Goal: Navigation & Orientation: Find specific page/section

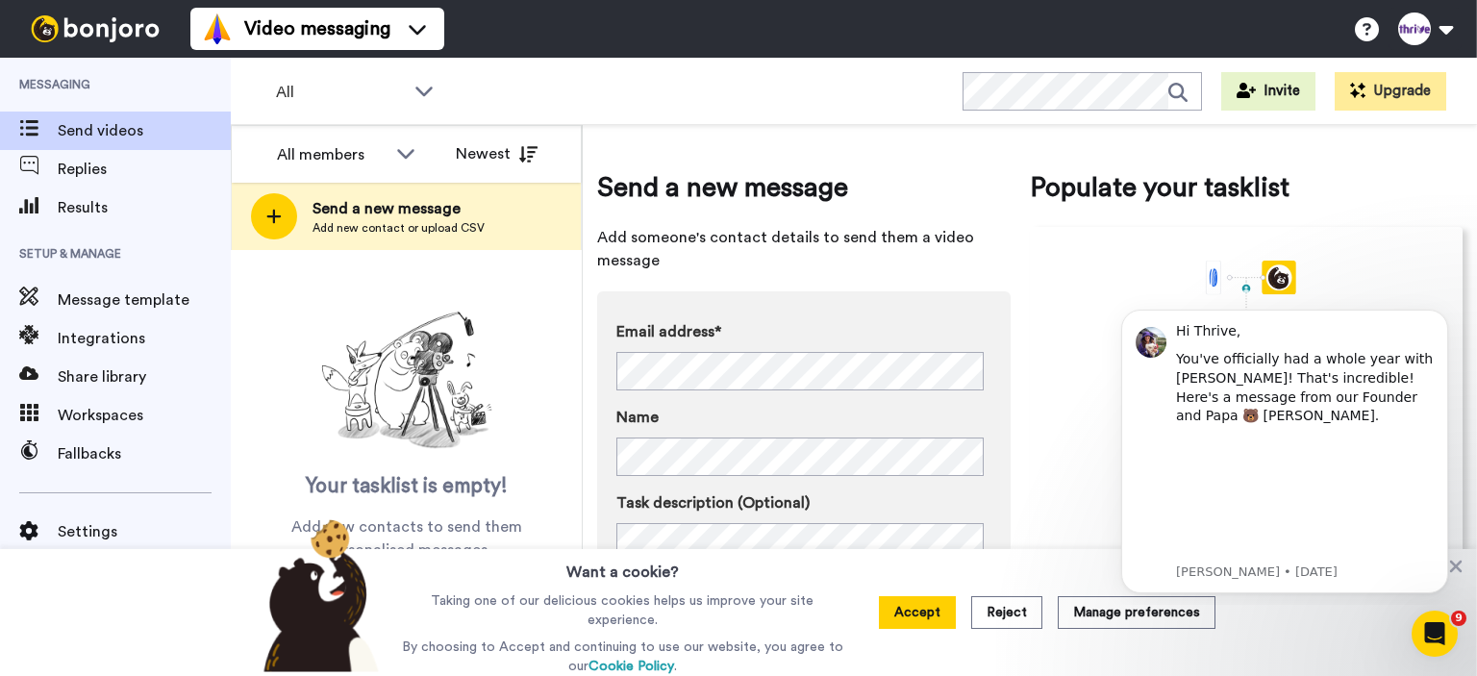
scroll to position [91, 0]
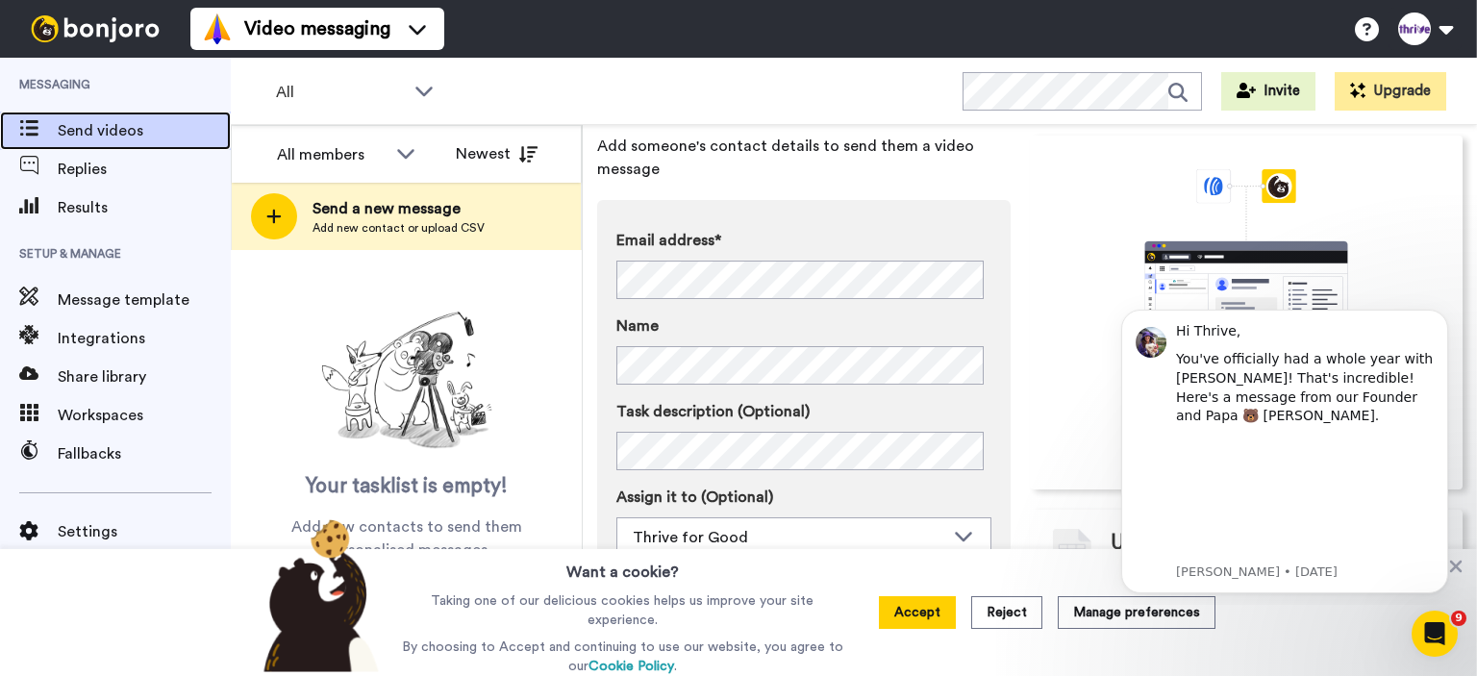
click at [110, 119] on span "Send videos" at bounding box center [144, 130] width 173 height 23
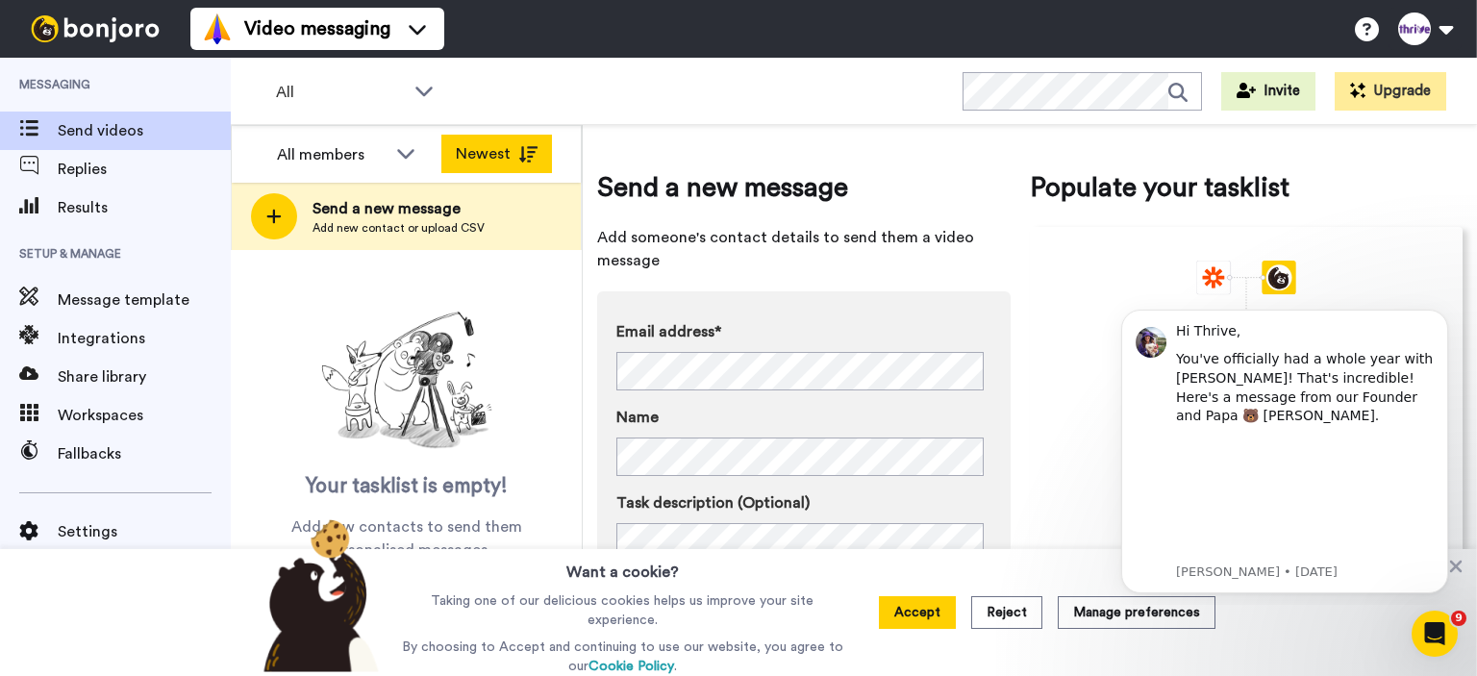
click at [475, 153] on button "Newest" at bounding box center [496, 154] width 111 height 38
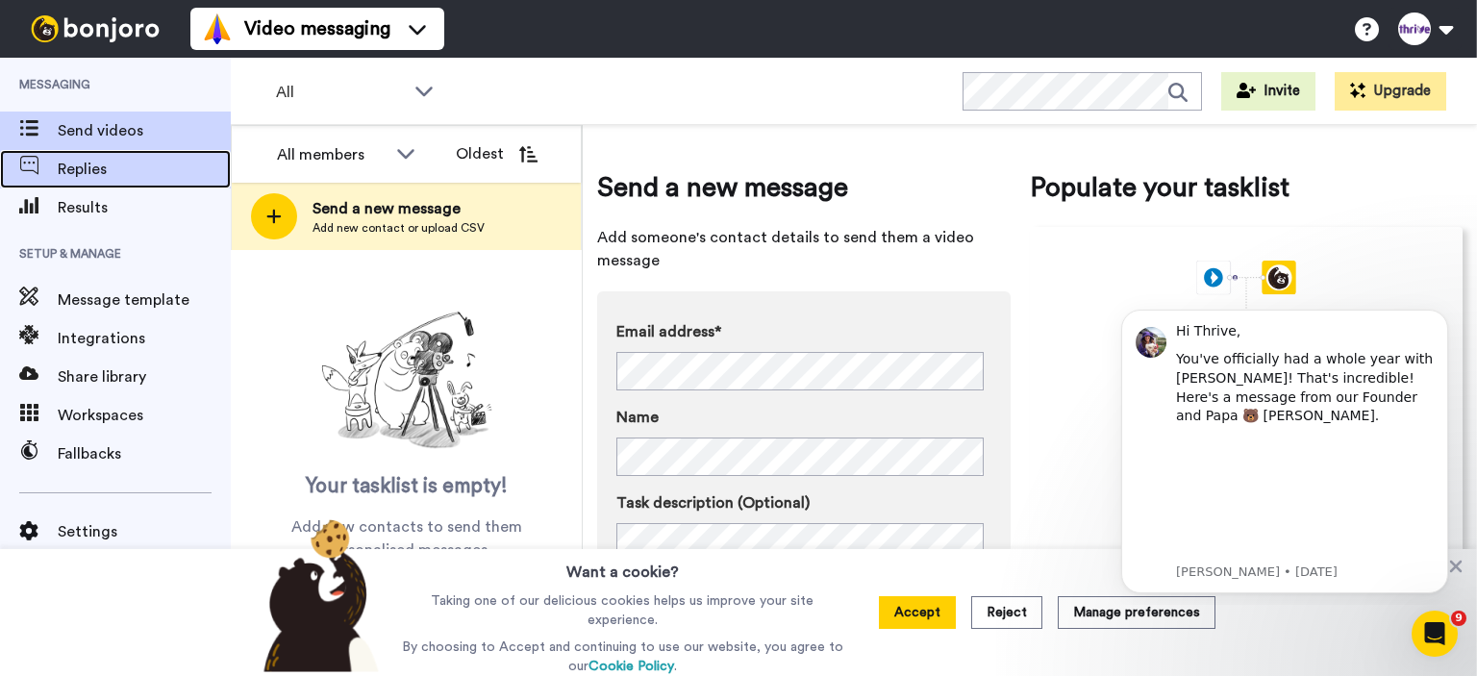
click at [126, 162] on span "Replies" at bounding box center [144, 169] width 173 height 23
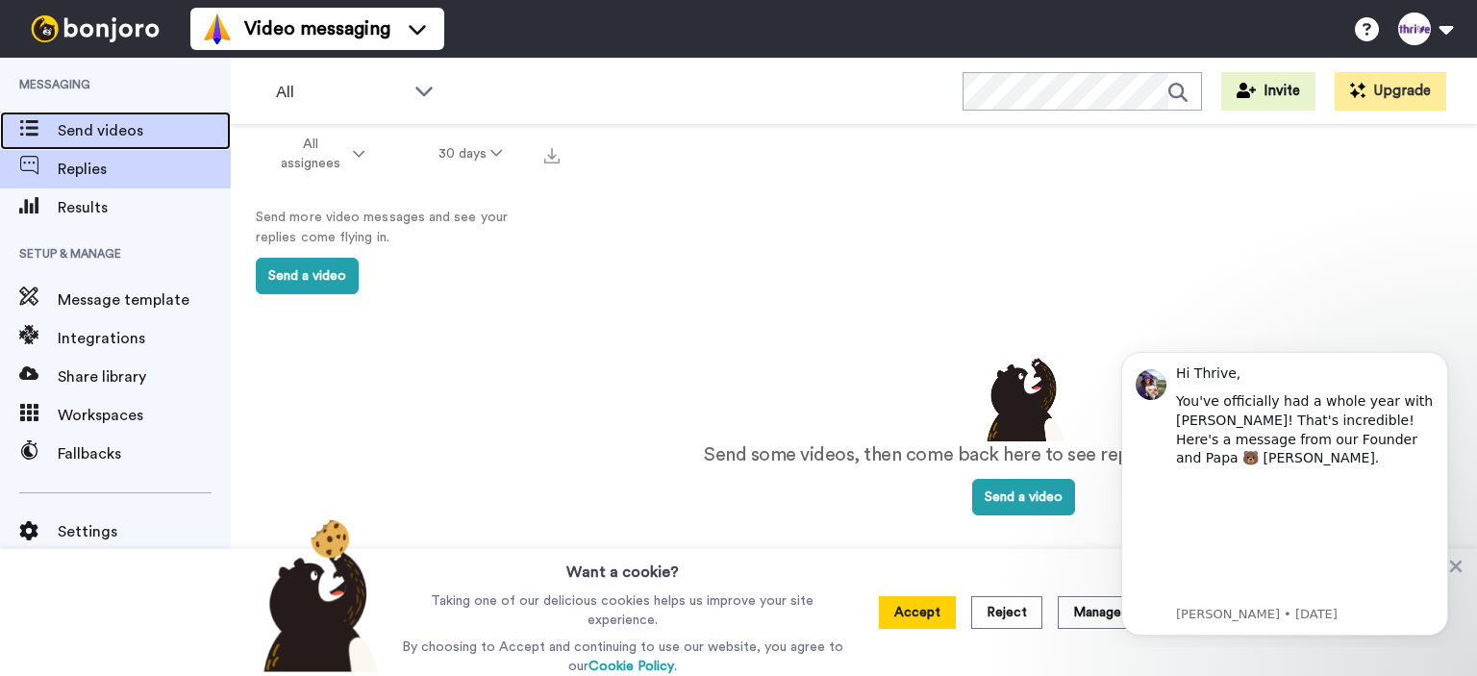
click at [115, 127] on span "Send videos" at bounding box center [144, 130] width 173 height 23
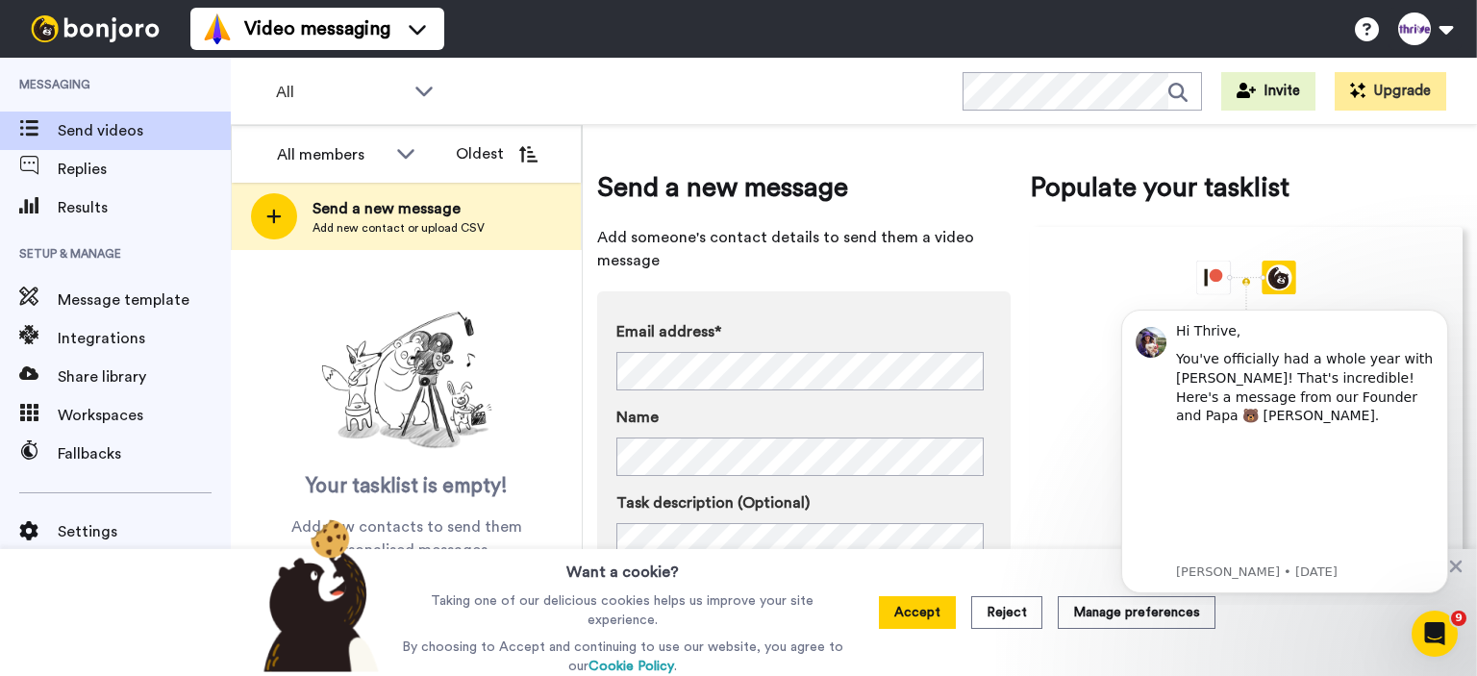
scroll to position [91, 0]
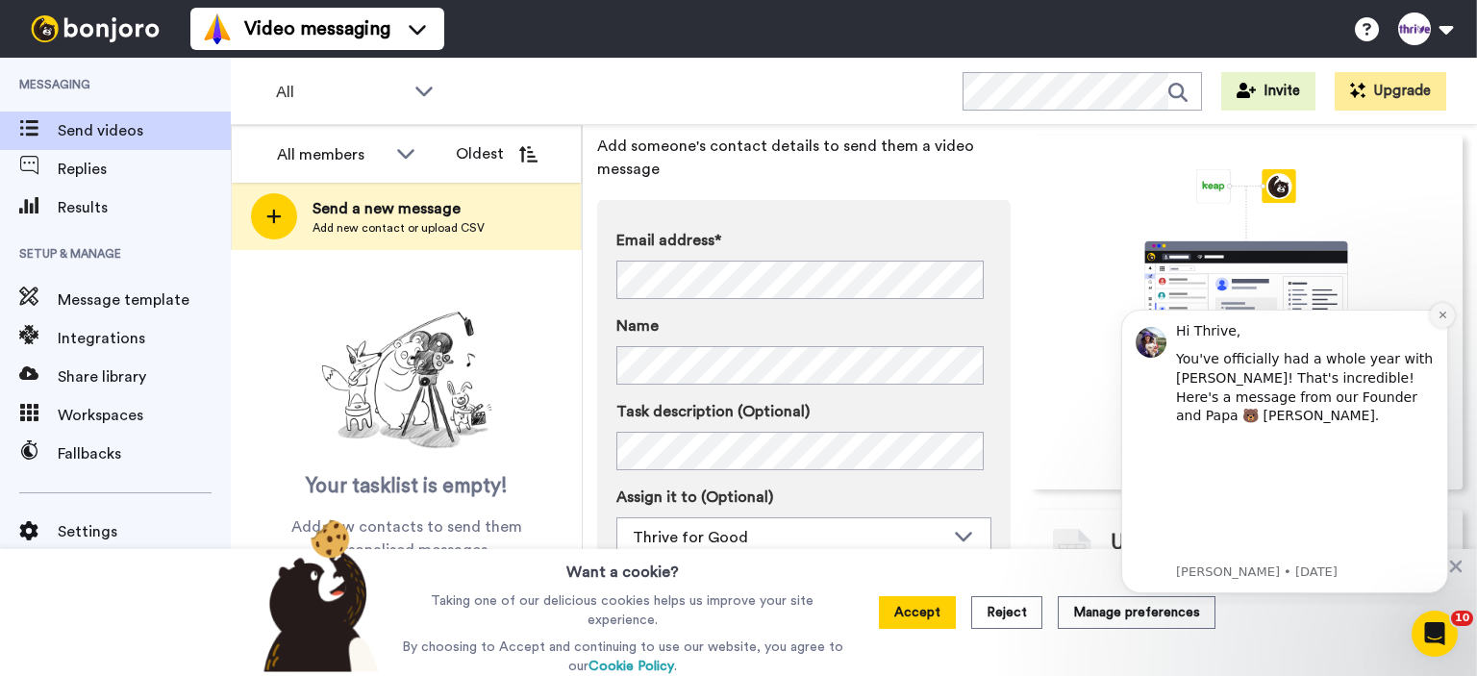
click at [1441, 313] on icon "Dismiss notification" at bounding box center [1442, 315] width 7 height 7
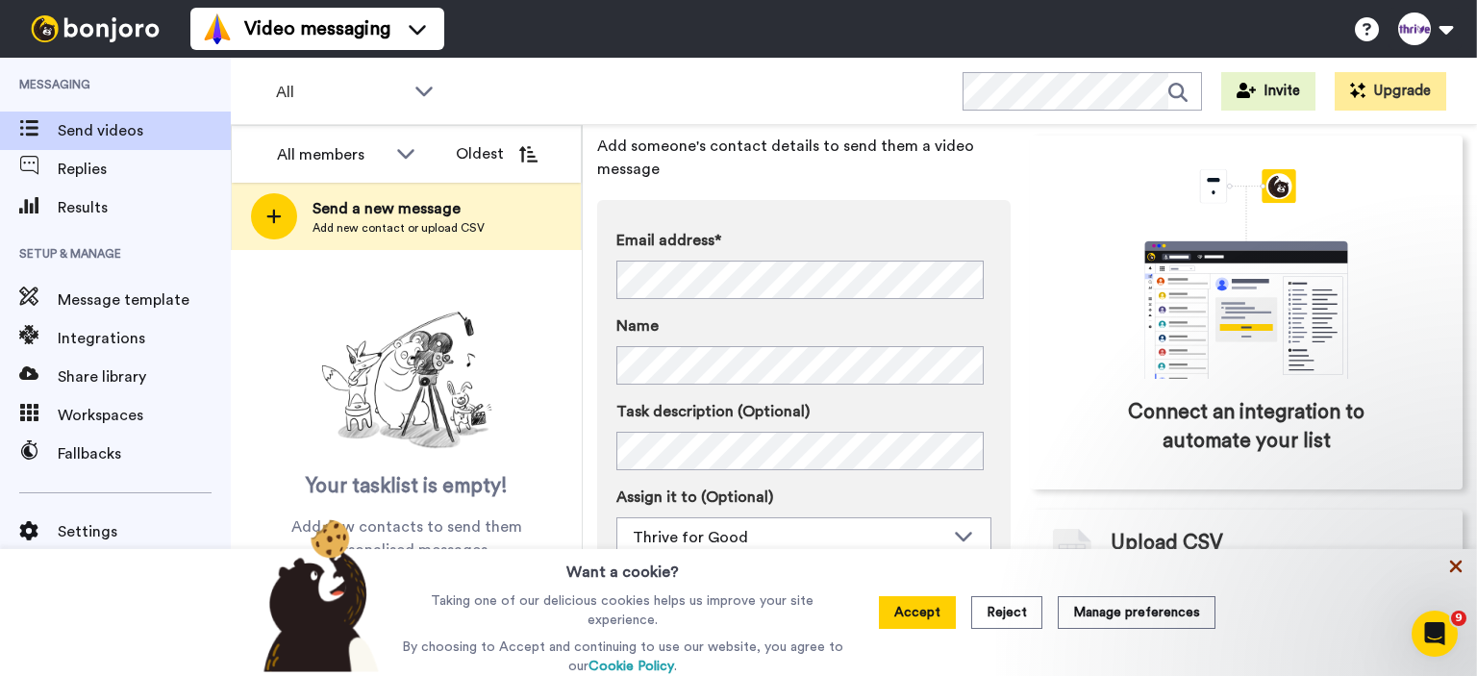
click at [1447, 568] on icon at bounding box center [1455, 566] width 19 height 19
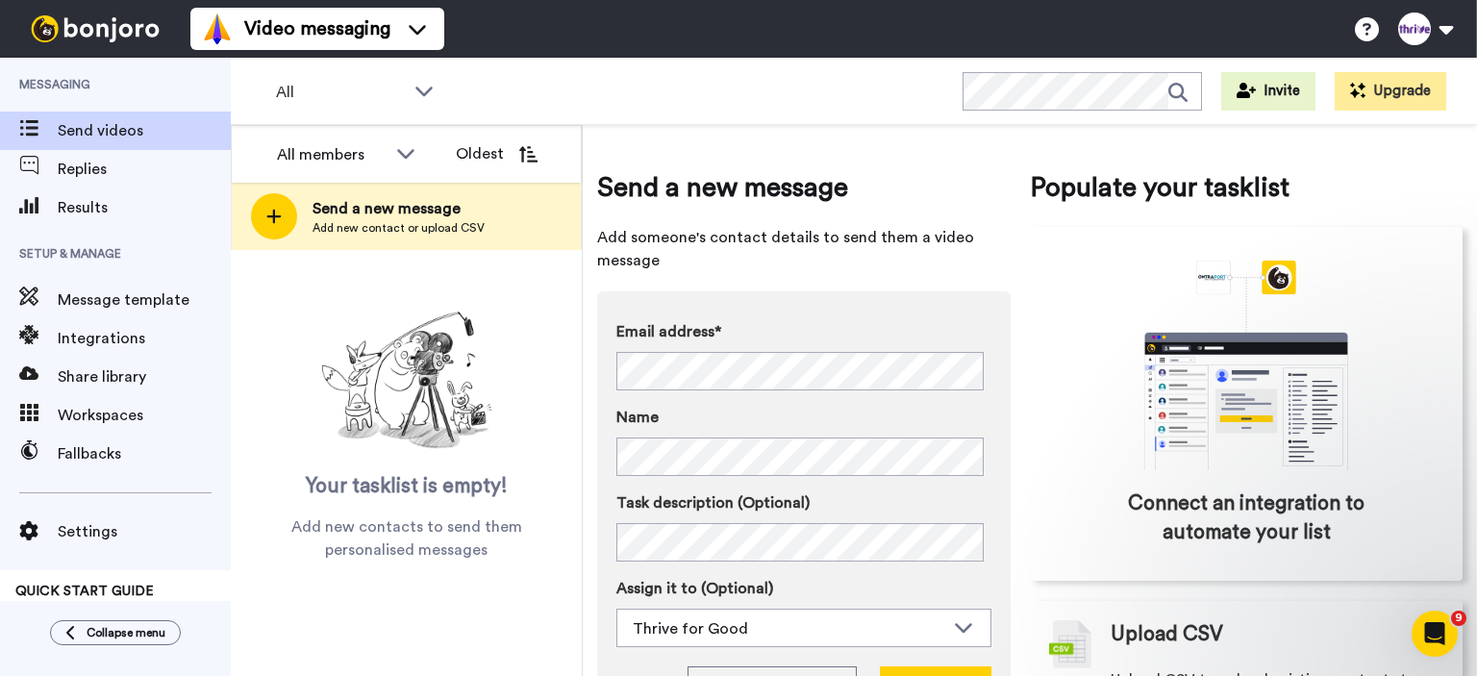
scroll to position [34, 0]
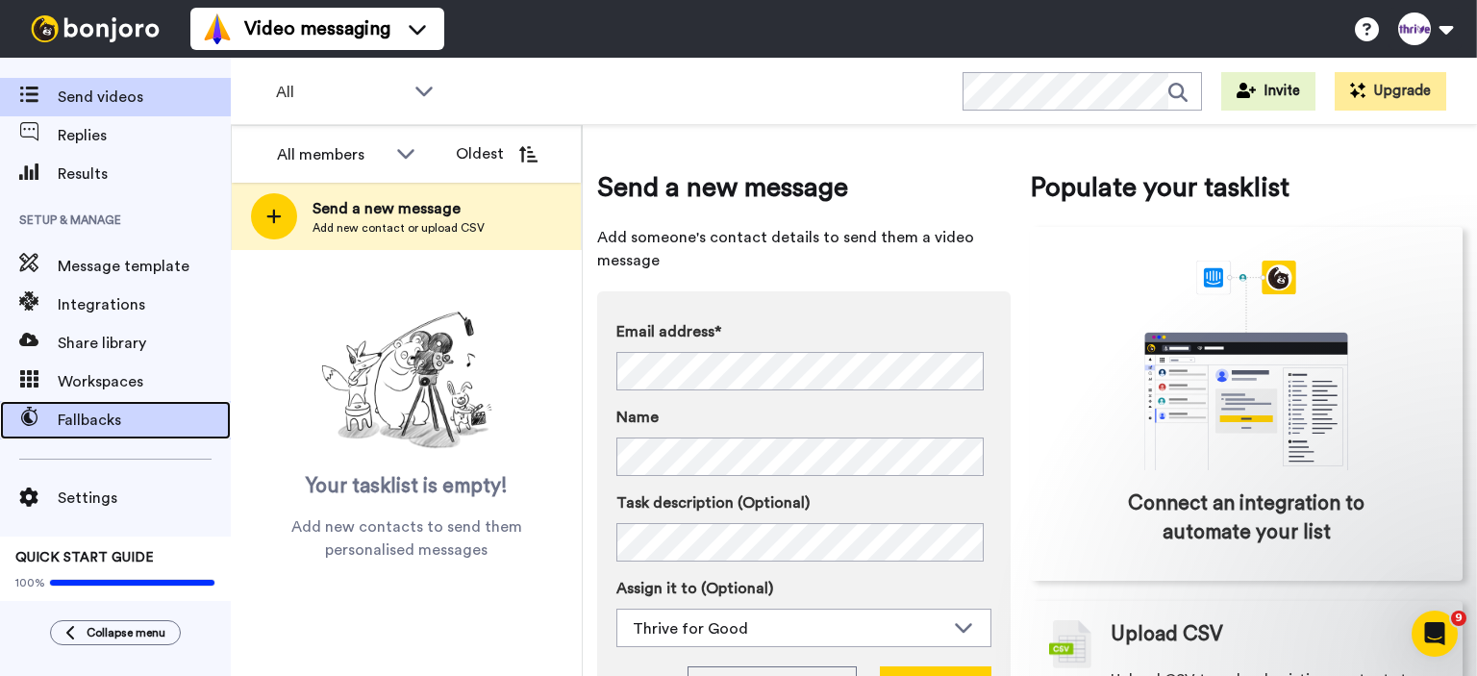
click at [116, 412] on span "Fallbacks" at bounding box center [144, 420] width 173 height 23
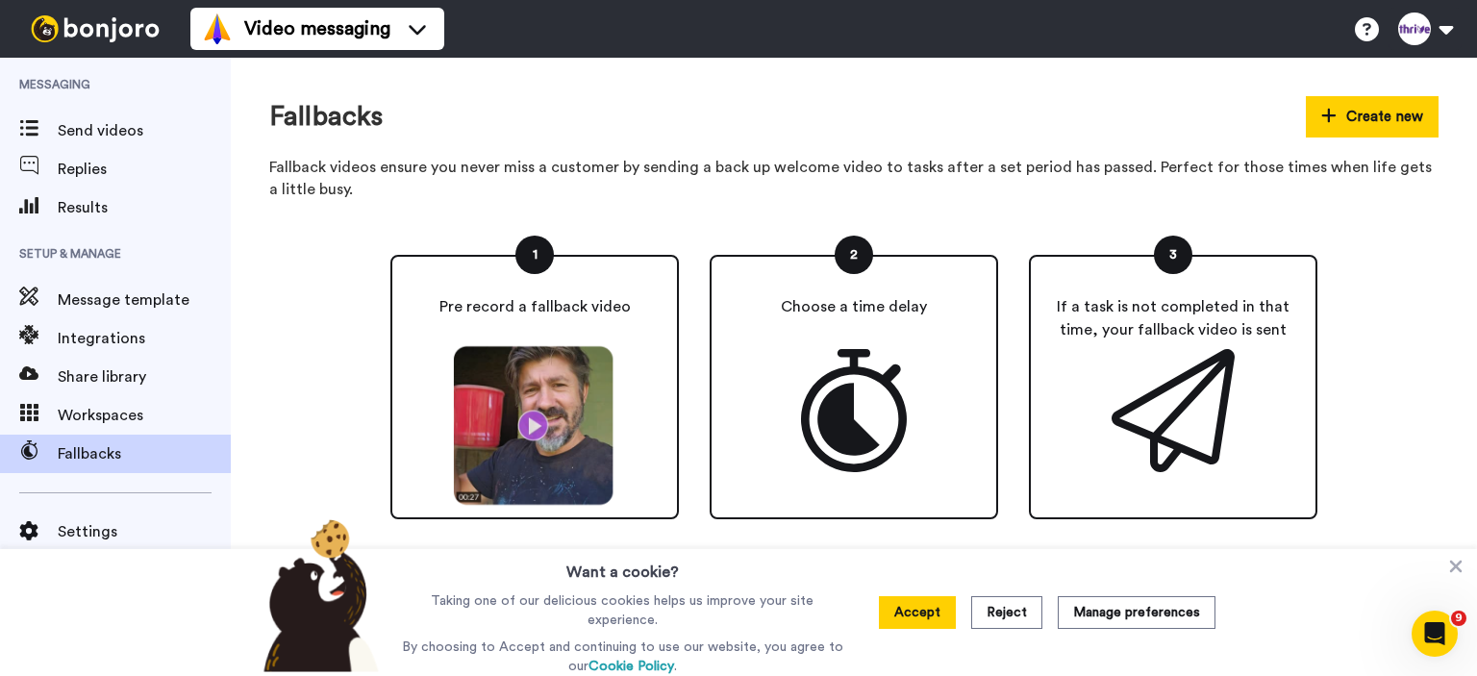
click at [528, 418] on img at bounding box center [535, 426] width 178 height 162
click at [546, 435] on img at bounding box center [535, 426] width 178 height 162
click at [535, 427] on img at bounding box center [535, 426] width 178 height 162
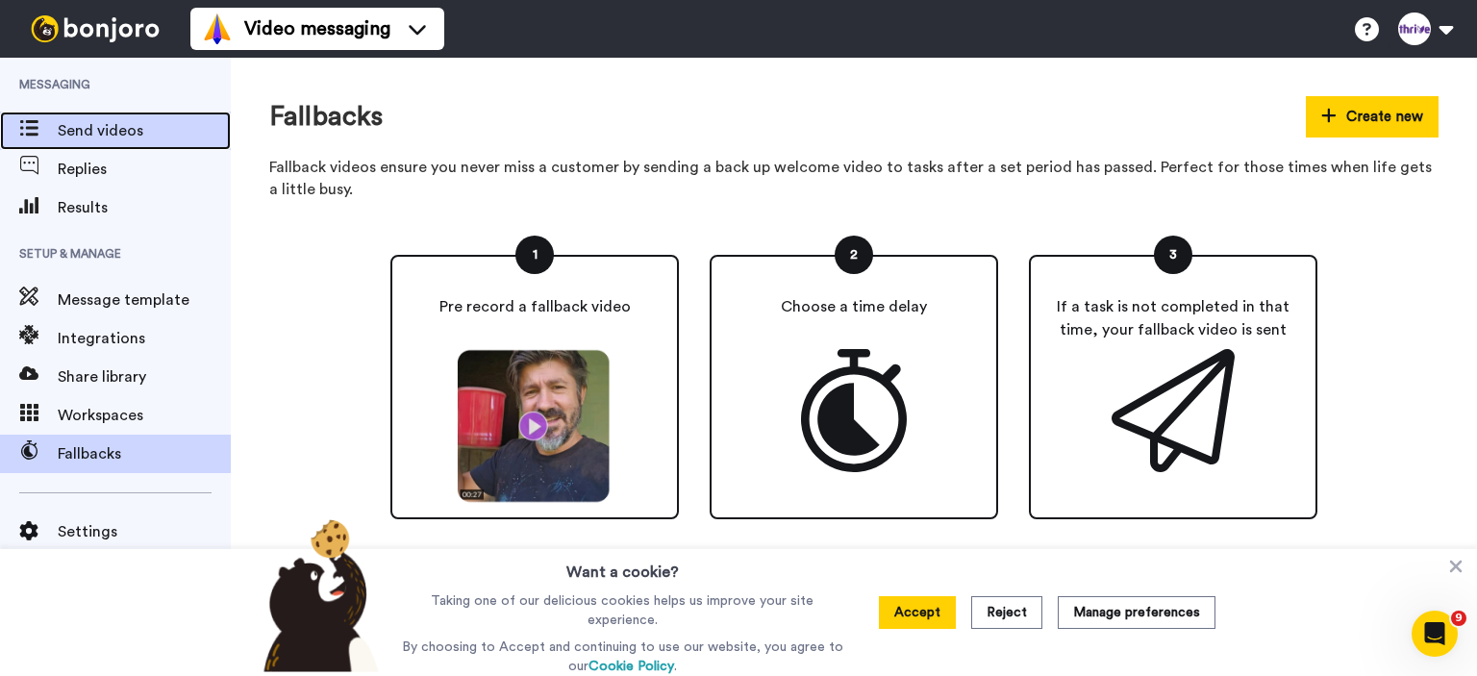
click at [97, 126] on span "Send videos" at bounding box center [144, 130] width 173 height 23
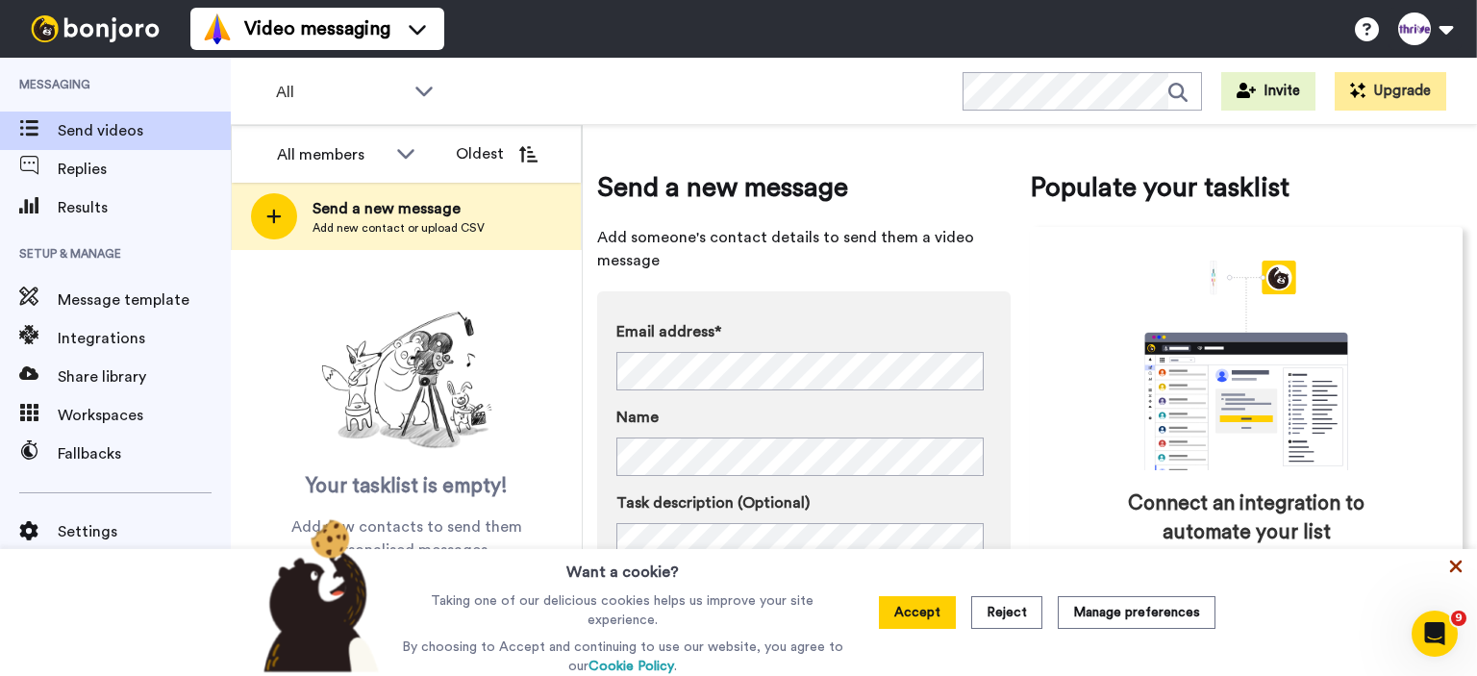
click at [1458, 570] on icon at bounding box center [1455, 566] width 19 height 19
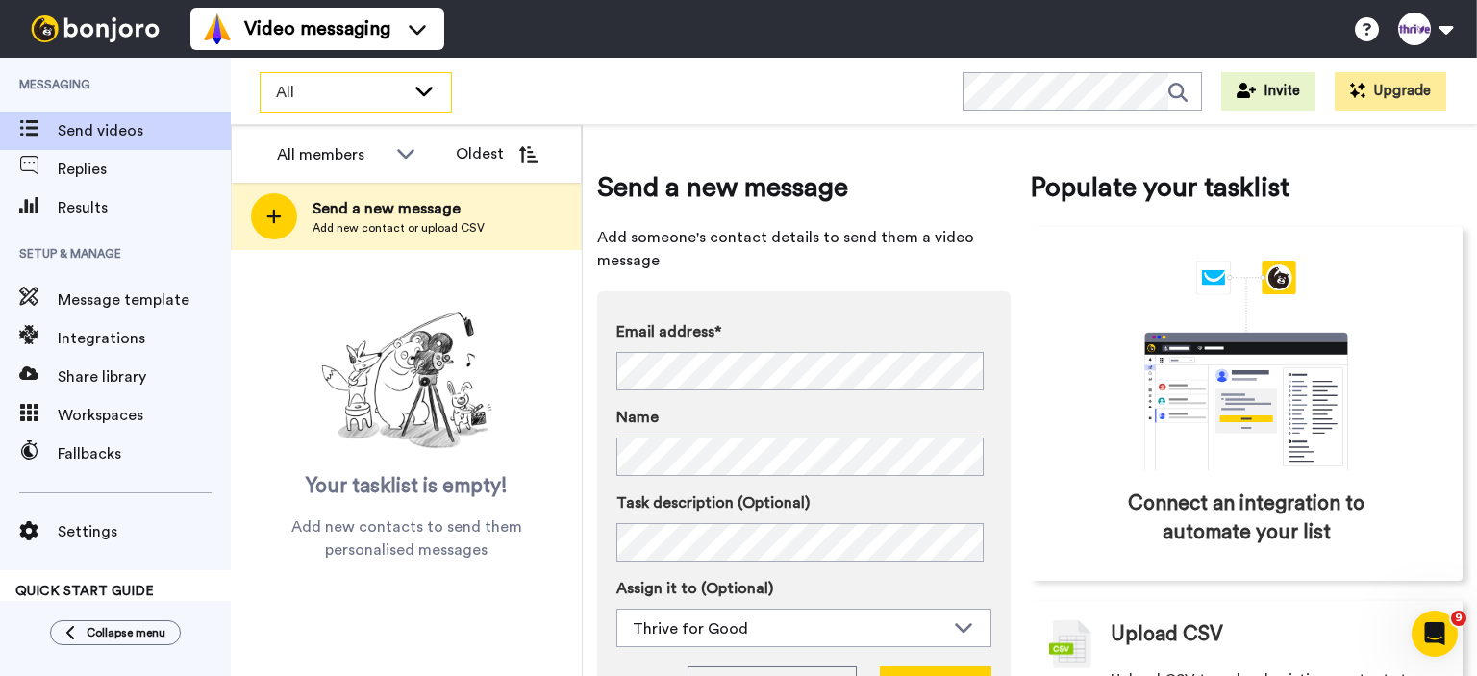
click at [308, 88] on span "All" at bounding box center [340, 92] width 129 height 23
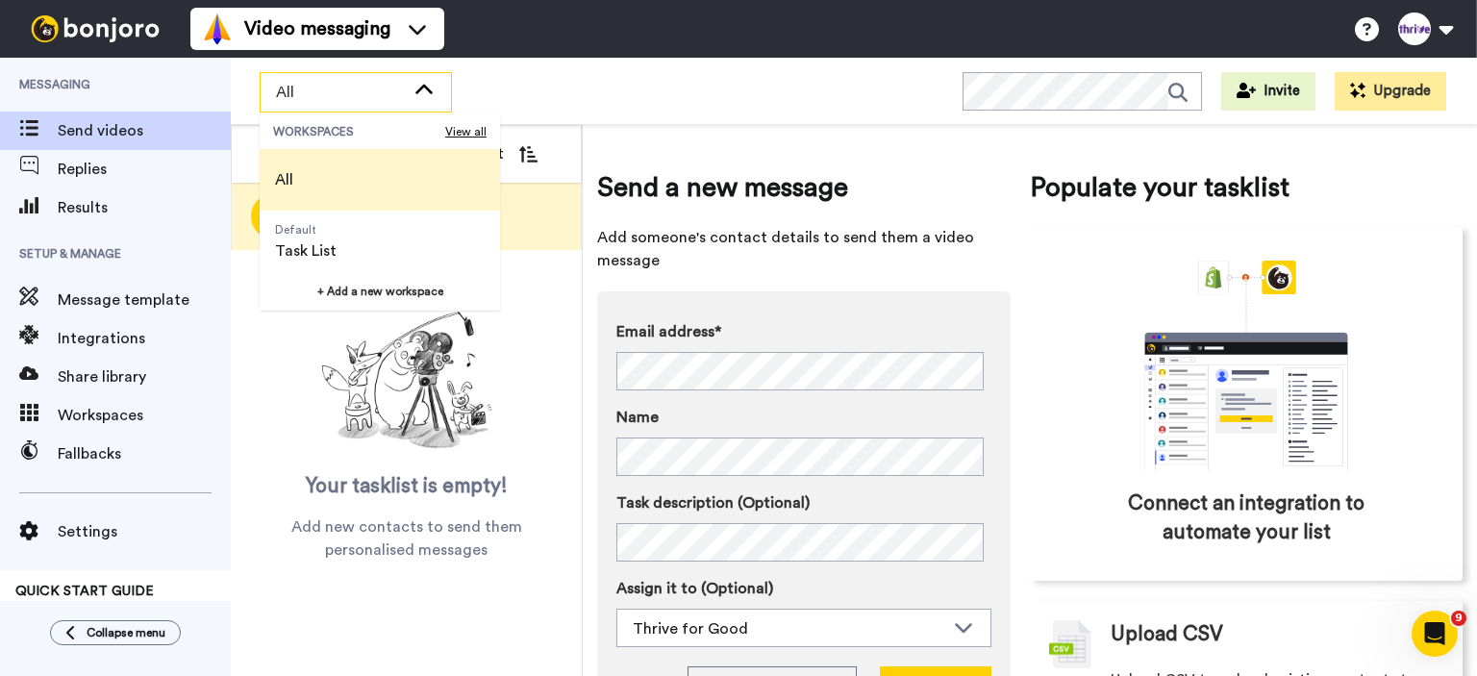
click at [429, 89] on icon at bounding box center [423, 89] width 17 height 10
